Goal: Task Accomplishment & Management: Manage account settings

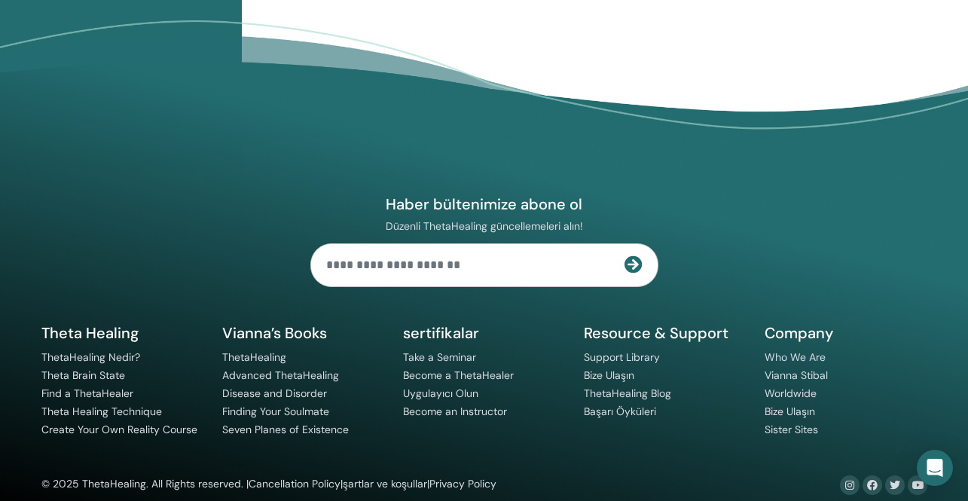
scroll to position [325, 0]
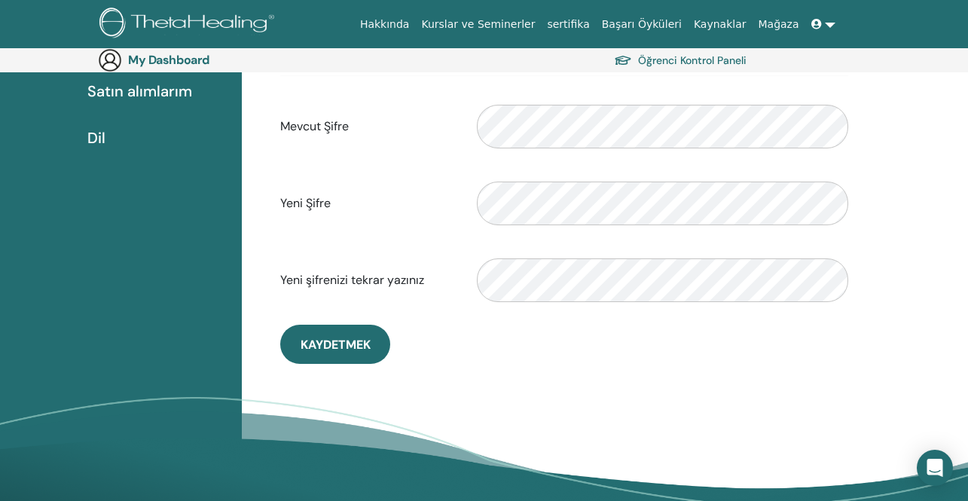
click at [817, 25] on icon at bounding box center [816, 24] width 11 height 11
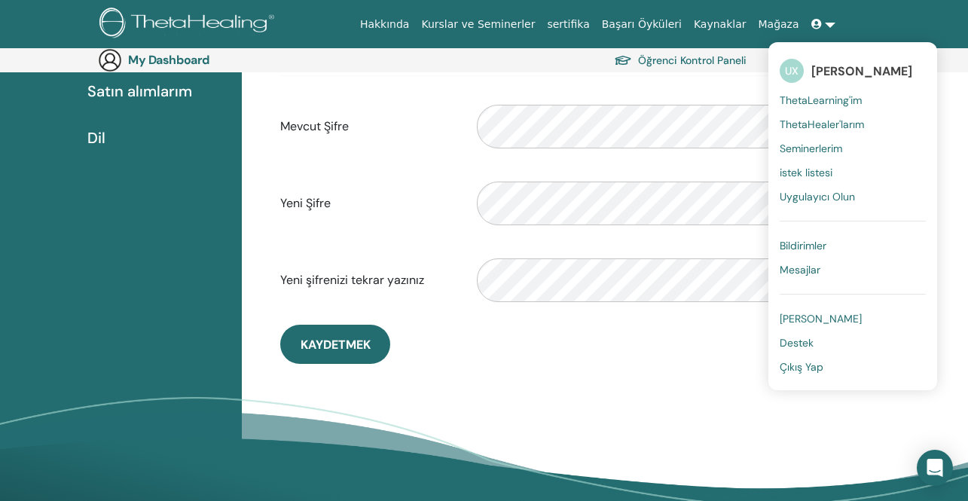
click at [826, 23] on link at bounding box center [823, 25] width 36 height 28
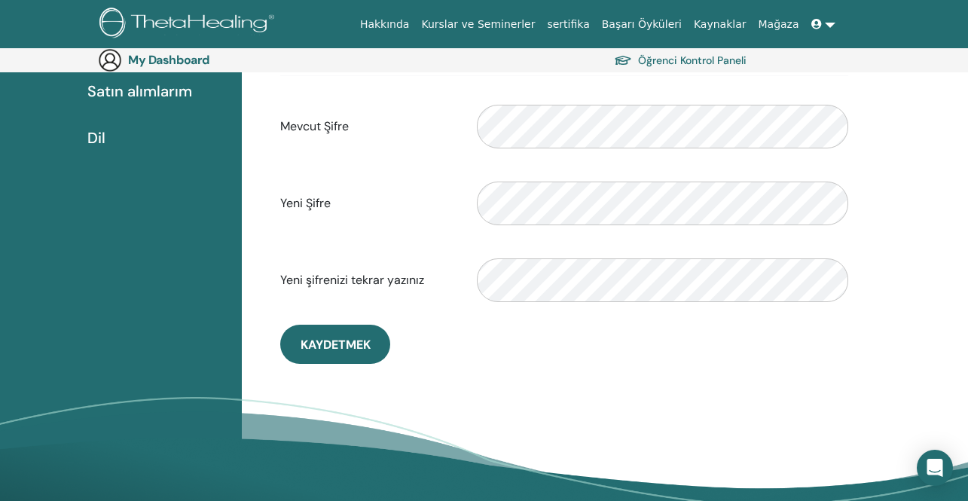
click at [829, 21] on link at bounding box center [823, 25] width 36 height 28
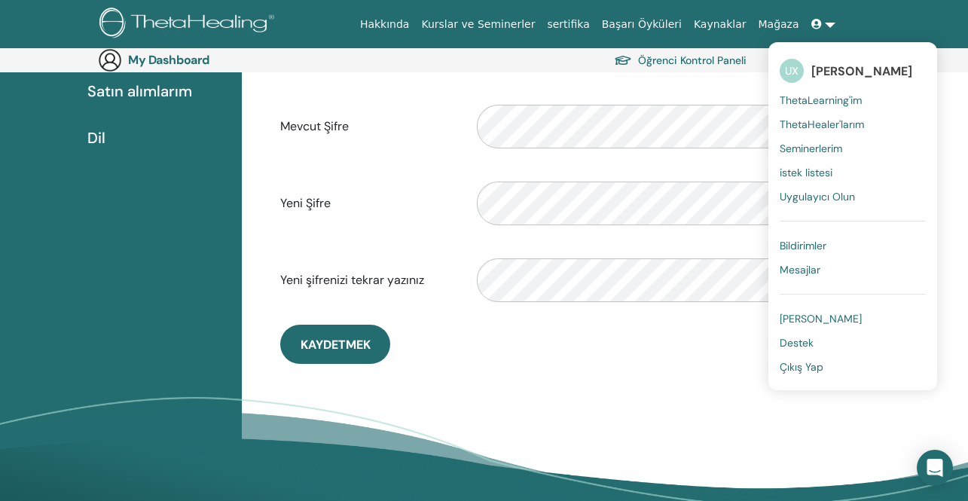
click at [797, 364] on span "Çıkış Yap" at bounding box center [802, 367] width 44 height 14
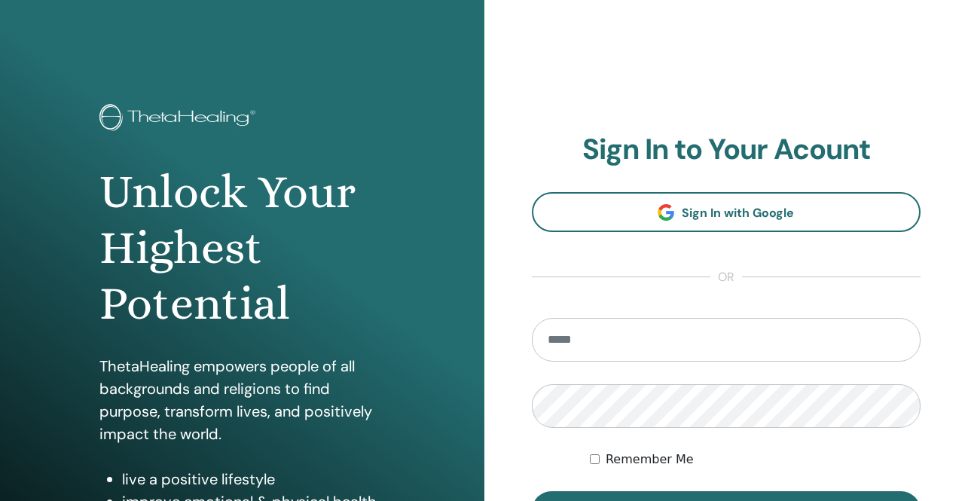
click at [633, 339] on input "email" at bounding box center [726, 340] width 389 height 44
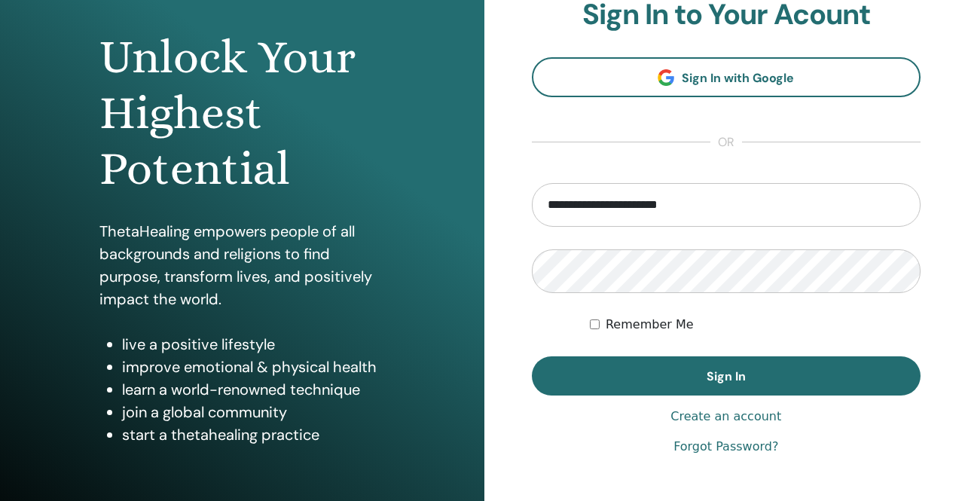
scroll to position [222, 0]
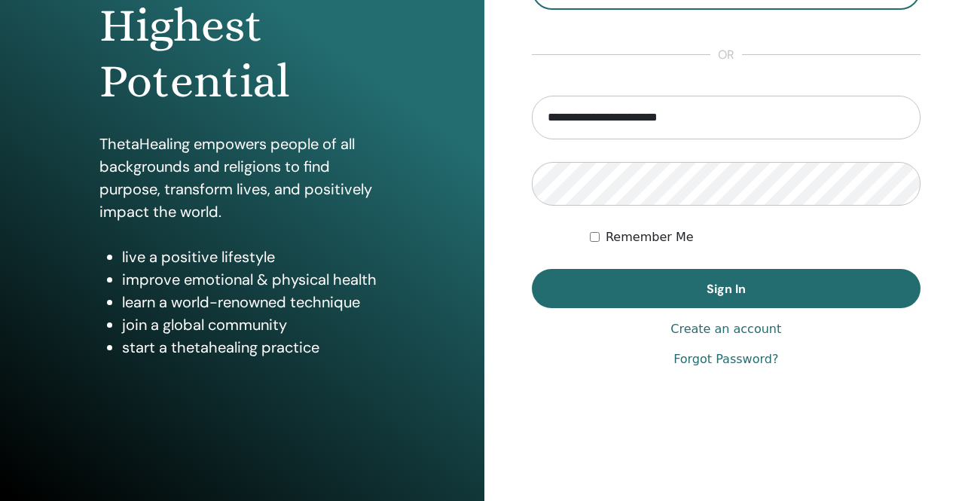
type input "**********"
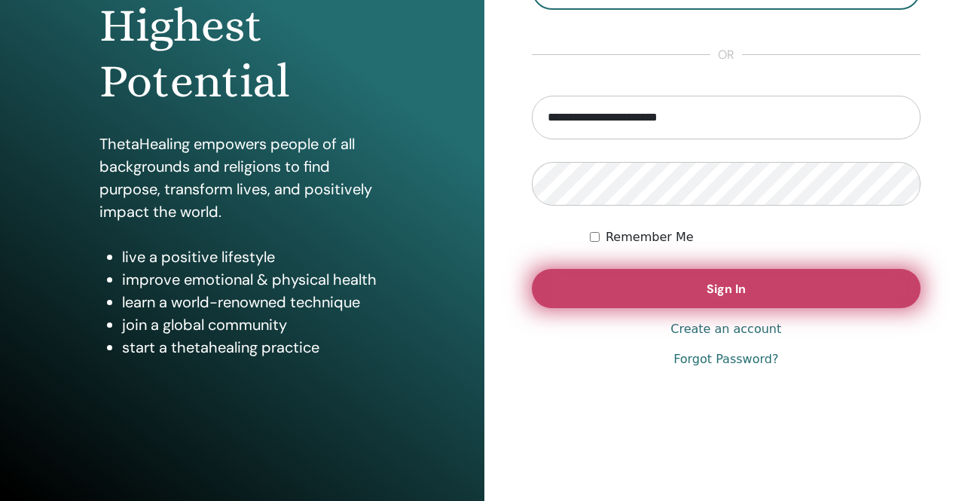
click at [619, 292] on button "Sign In" at bounding box center [726, 288] width 389 height 39
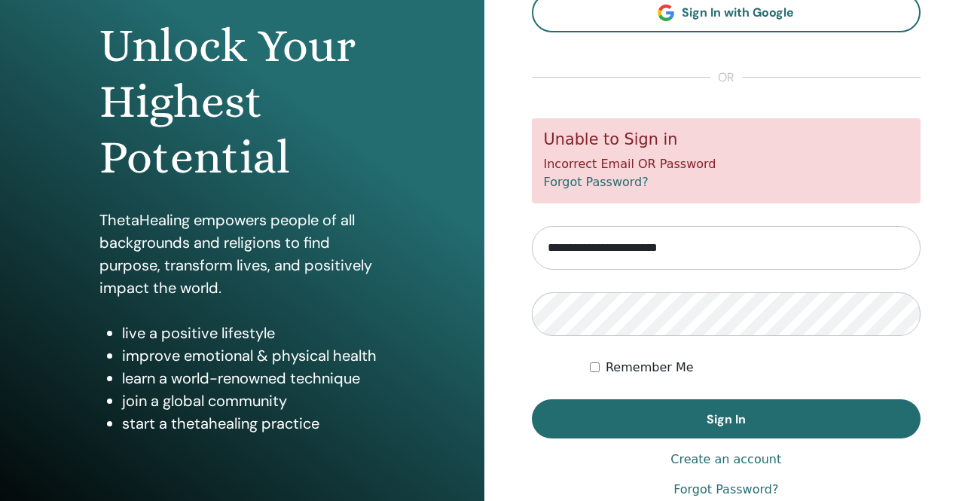
scroll to position [151, 0]
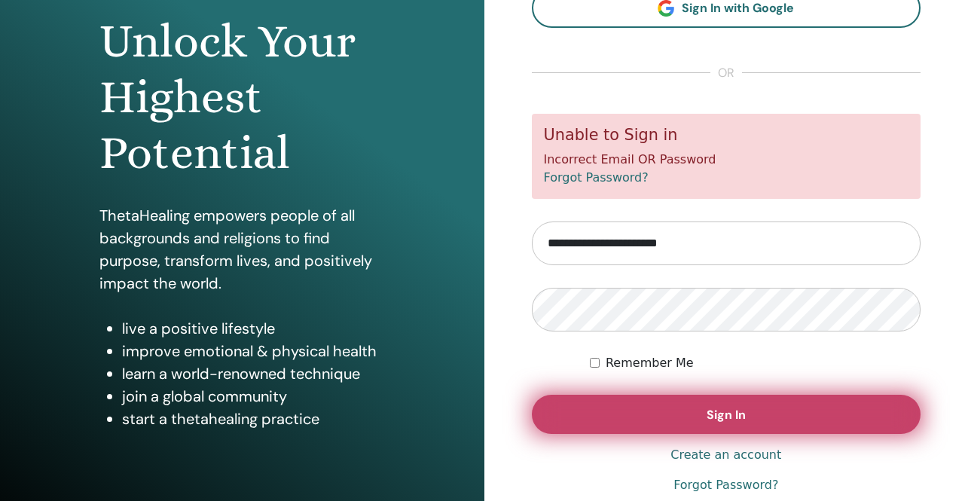
click at [714, 421] on span "Sign In" at bounding box center [726, 415] width 39 height 16
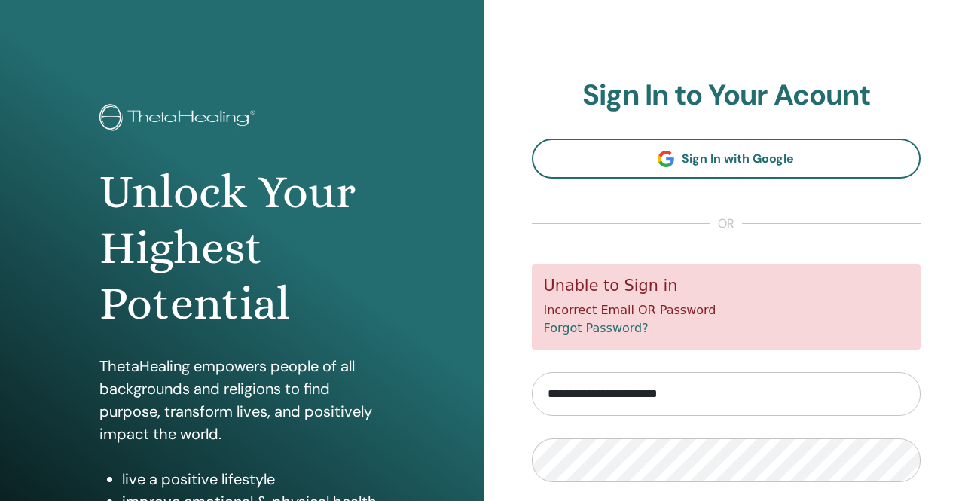
click at [665, 390] on input "**********" at bounding box center [726, 394] width 389 height 44
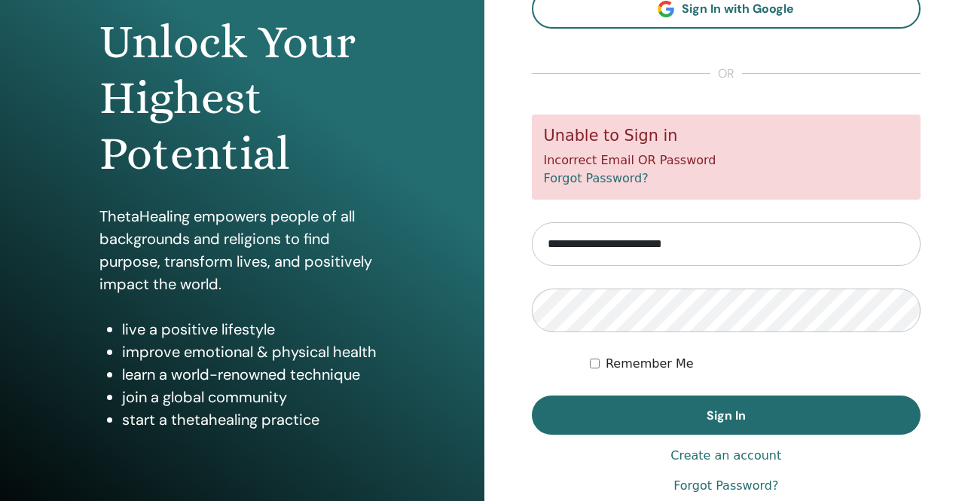
scroll to position [151, 0]
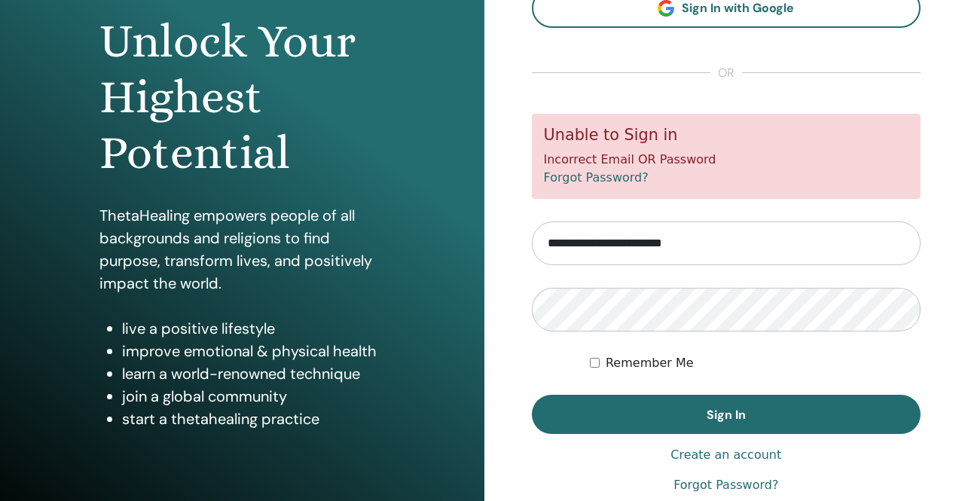
type input "**********"
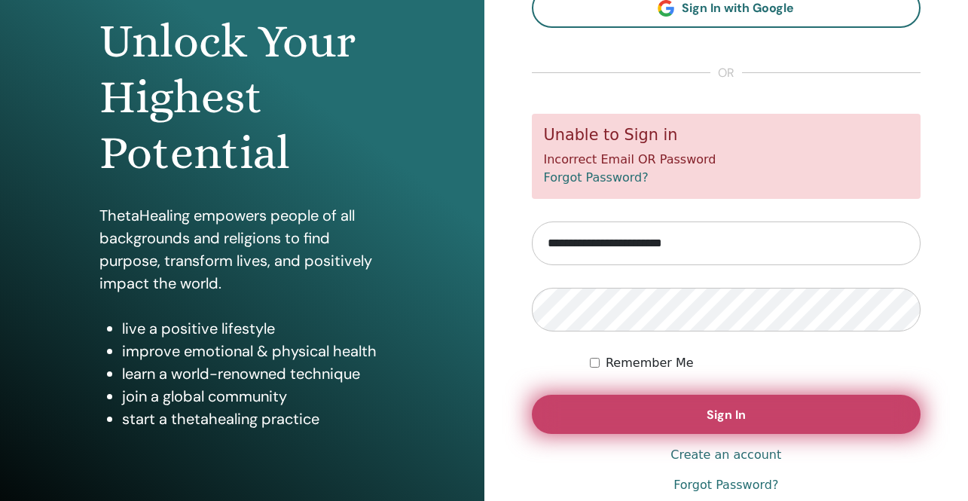
click at [666, 412] on button "Sign In" at bounding box center [726, 414] width 389 height 39
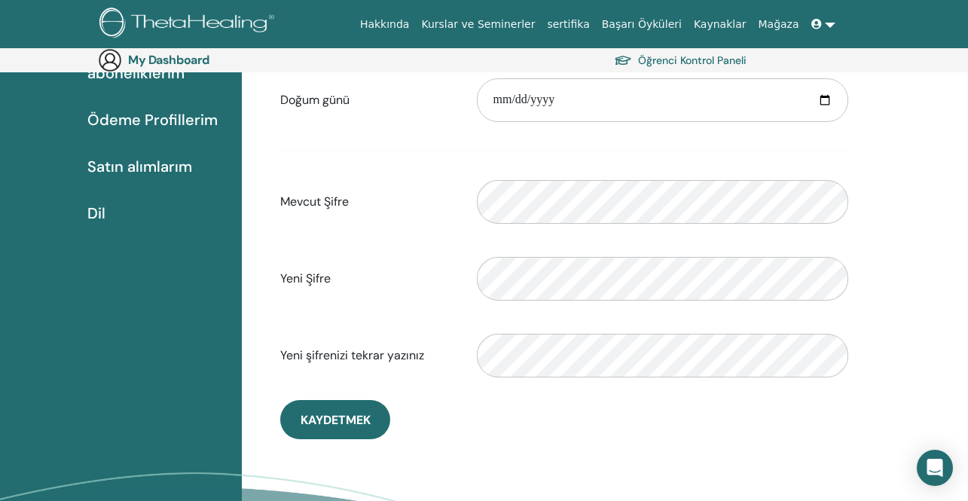
scroll to position [325, 0]
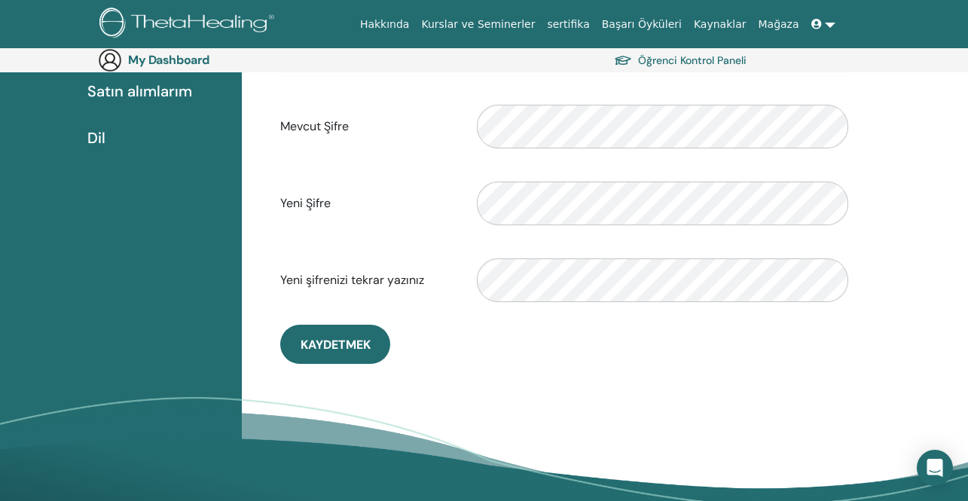
click at [830, 21] on link at bounding box center [823, 25] width 36 height 28
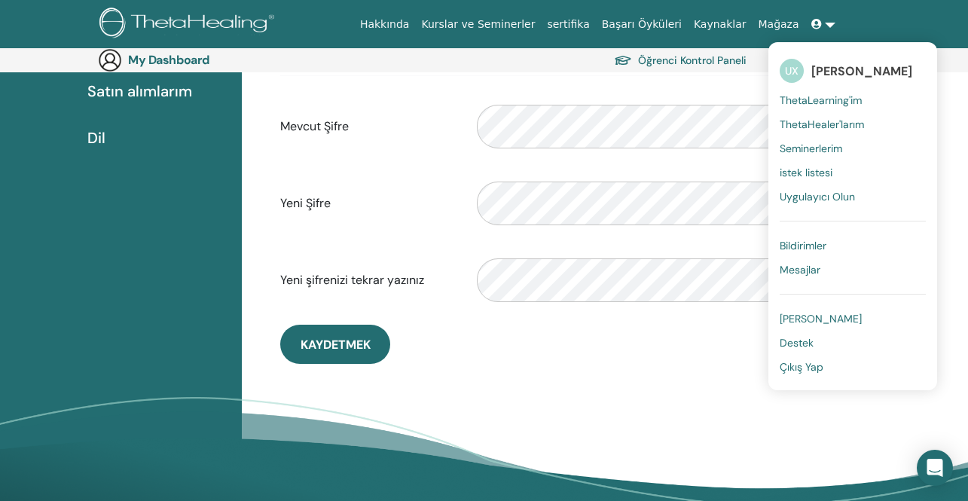
click at [832, 19] on link at bounding box center [823, 25] width 36 height 28
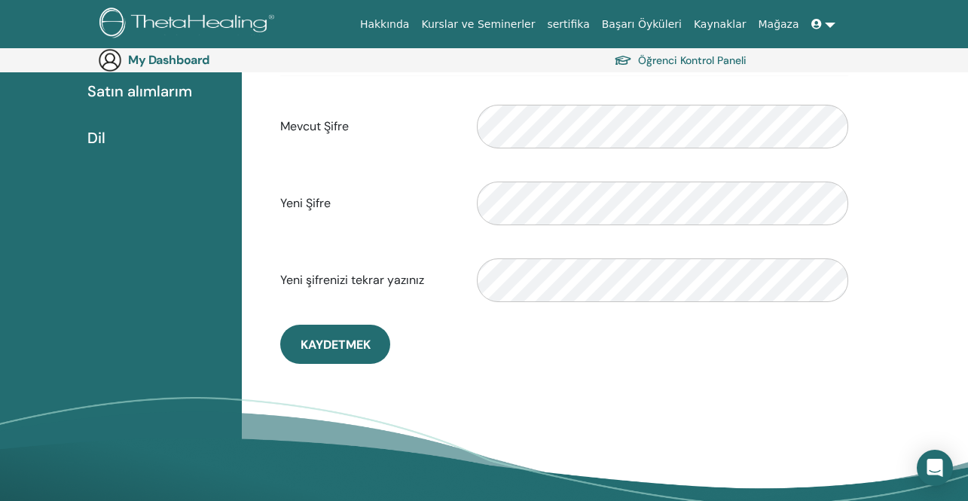
click at [827, 29] on link at bounding box center [823, 25] width 36 height 28
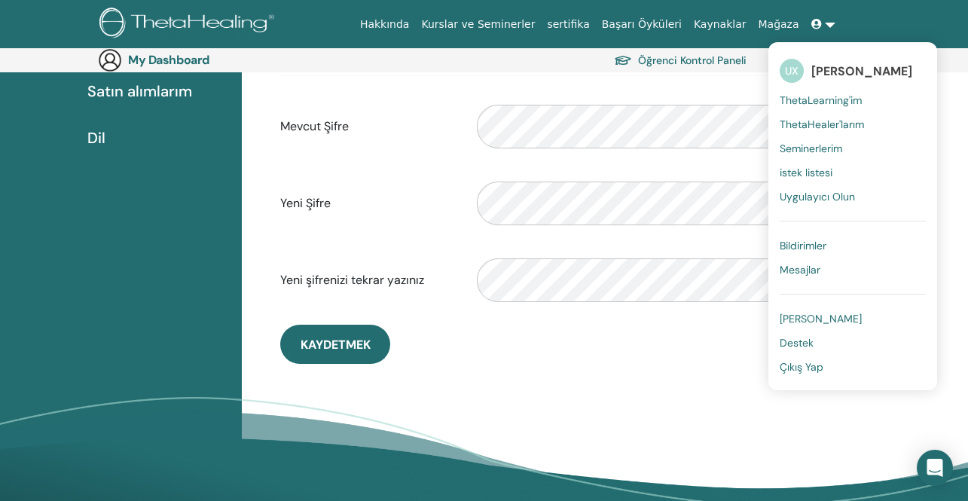
click at [803, 364] on span "Çıkış Yap" at bounding box center [802, 367] width 44 height 14
